Goal: Information Seeking & Learning: Learn about a topic

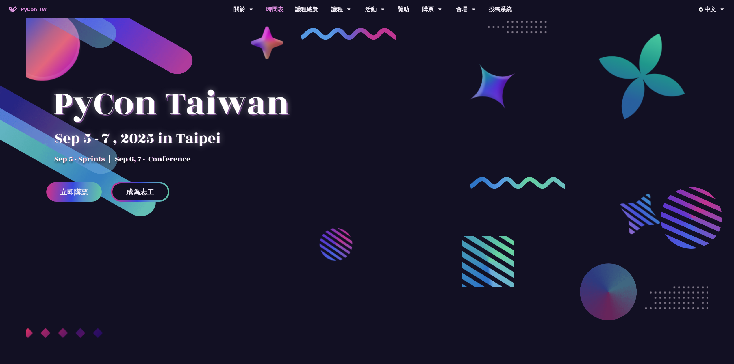
click at [278, 8] on link "時間表" at bounding box center [274, 9] width 29 height 18
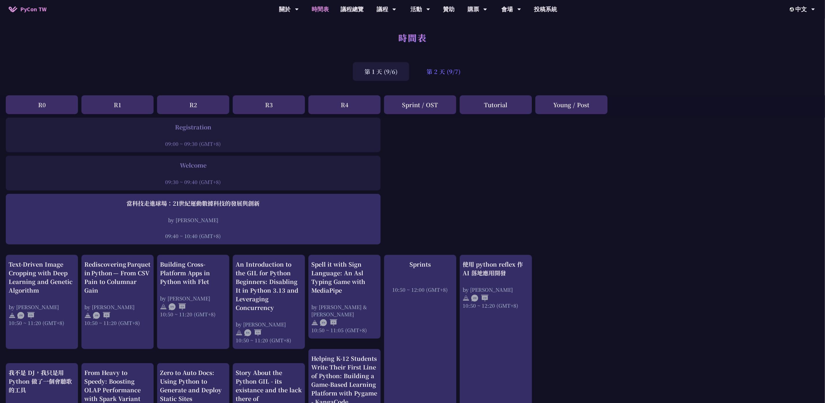
click at [442, 75] on div "第 2 天 (9/7)" at bounding box center [443, 71] width 57 height 19
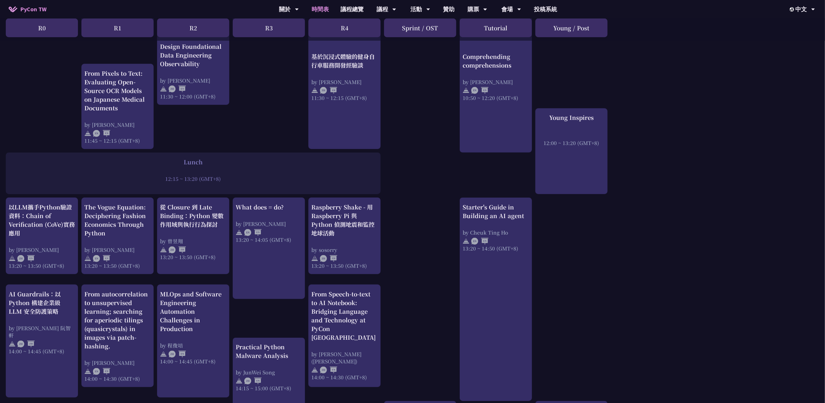
scroll to position [345, 0]
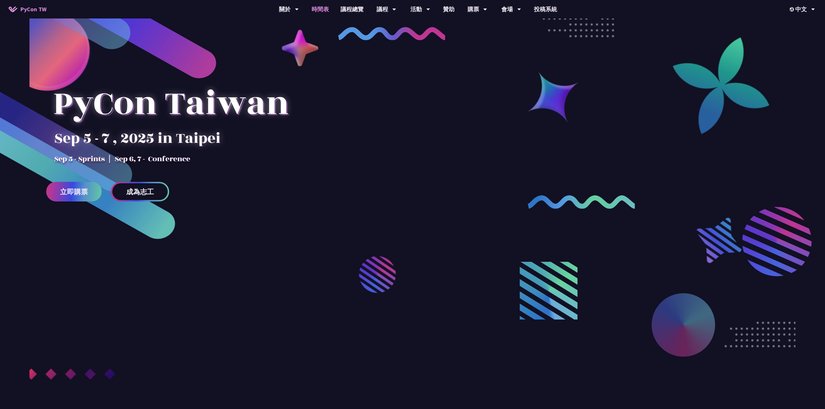
click at [321, 10] on link "時間表" at bounding box center [320, 9] width 29 height 18
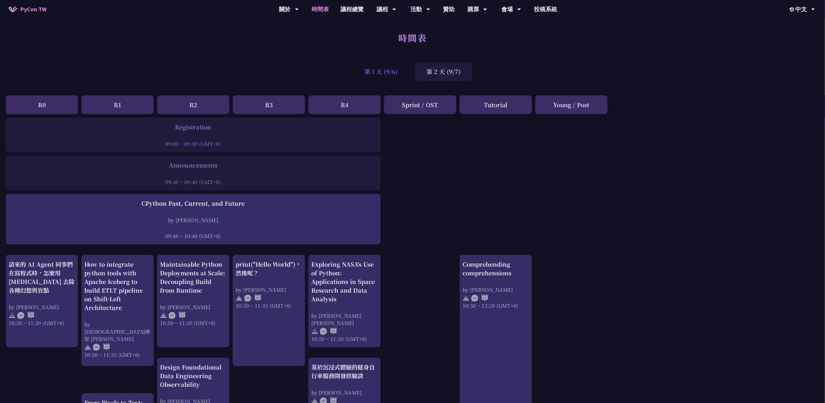
click at [394, 73] on div "第 1 天 (9/6)" at bounding box center [381, 71] width 56 height 19
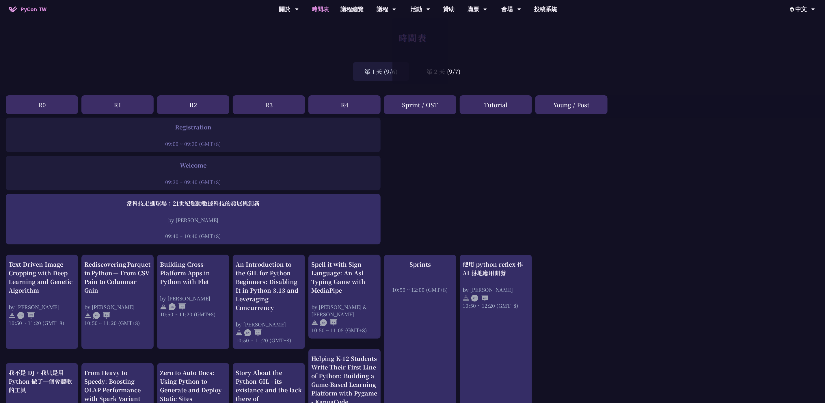
click at [190, 49] on div "時間表" at bounding box center [412, 44] width 825 height 30
